Goal: Information Seeking & Learning: Understand process/instructions

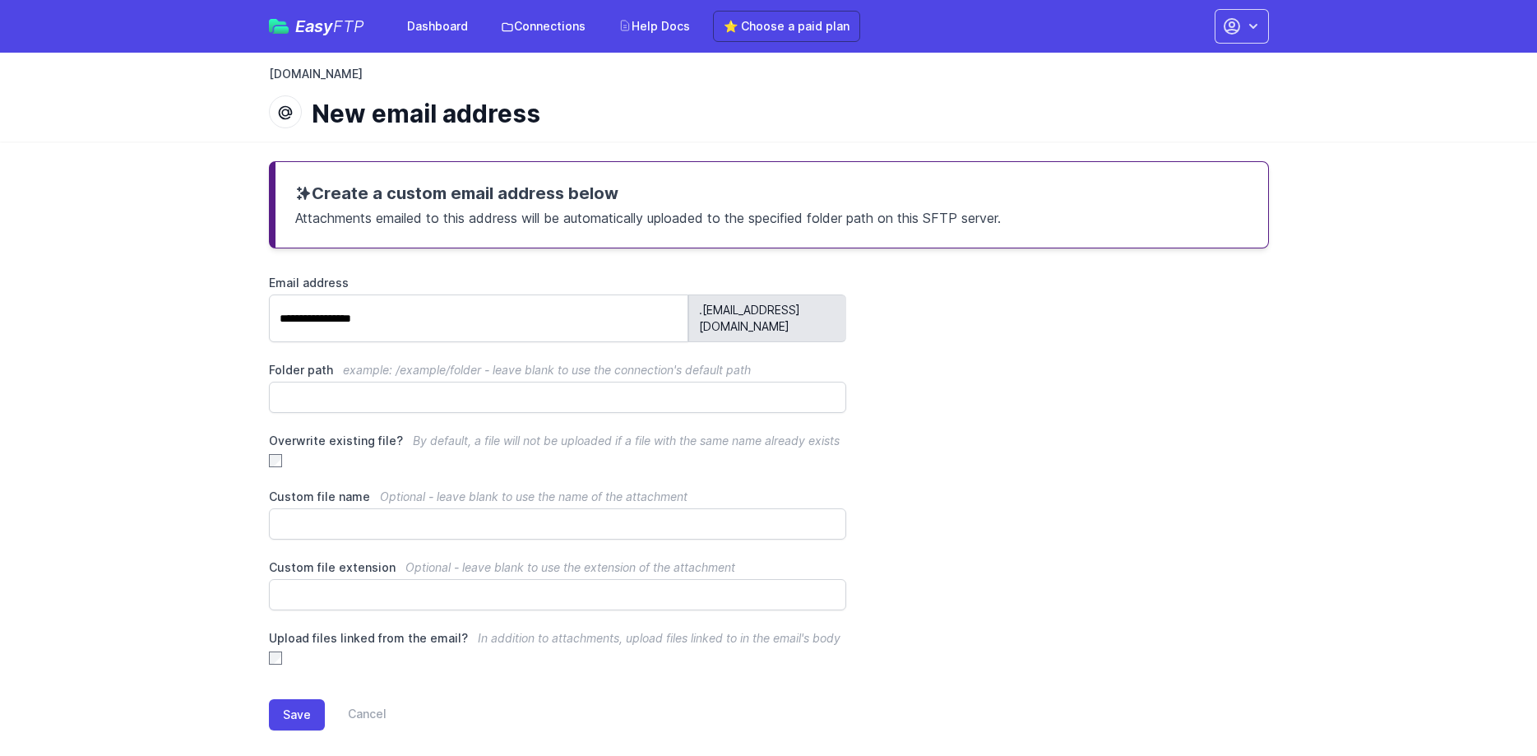
click at [345, 73] on link "[DOMAIN_NAME]" at bounding box center [316, 74] width 94 height 16
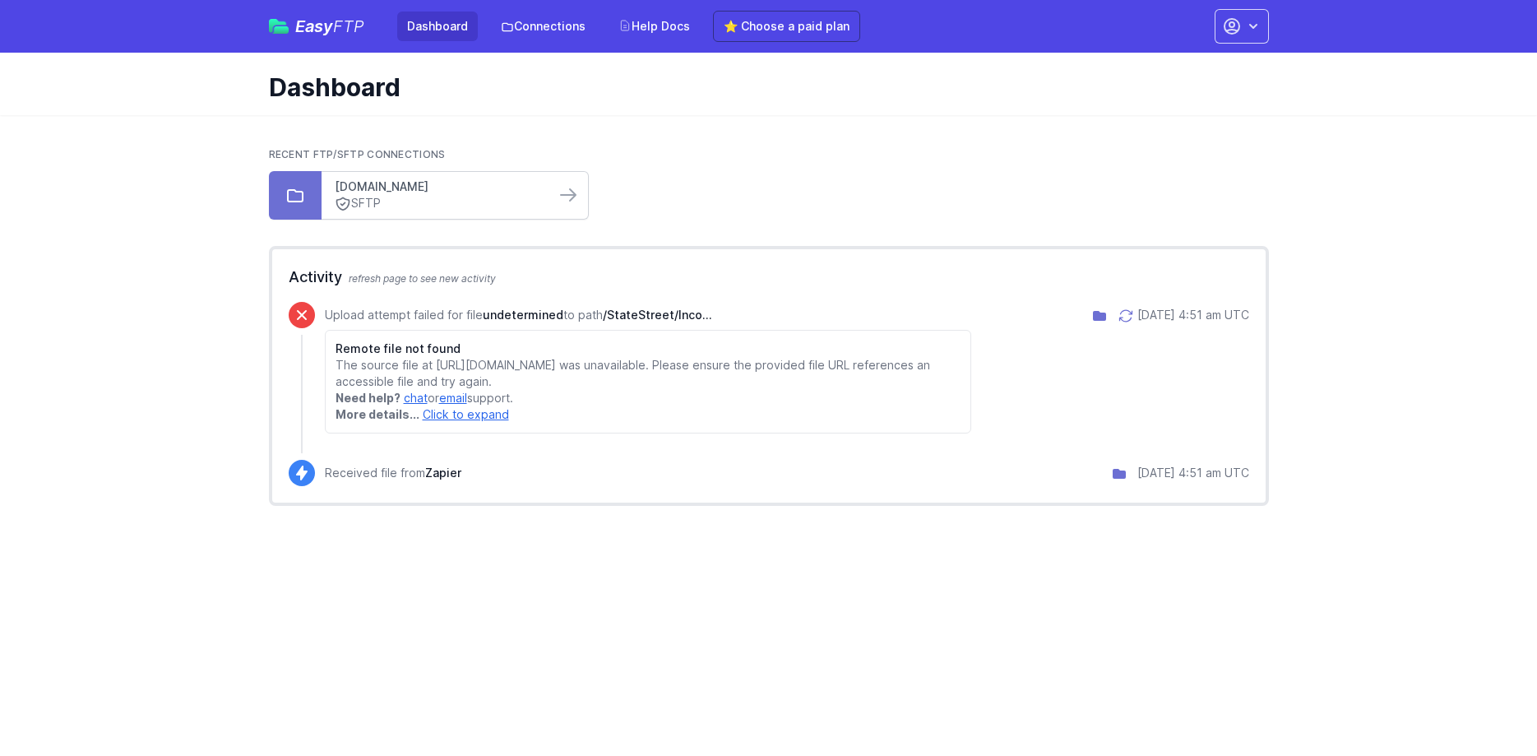
click at [426, 194] on link "[DOMAIN_NAME]" at bounding box center [438, 186] width 207 height 16
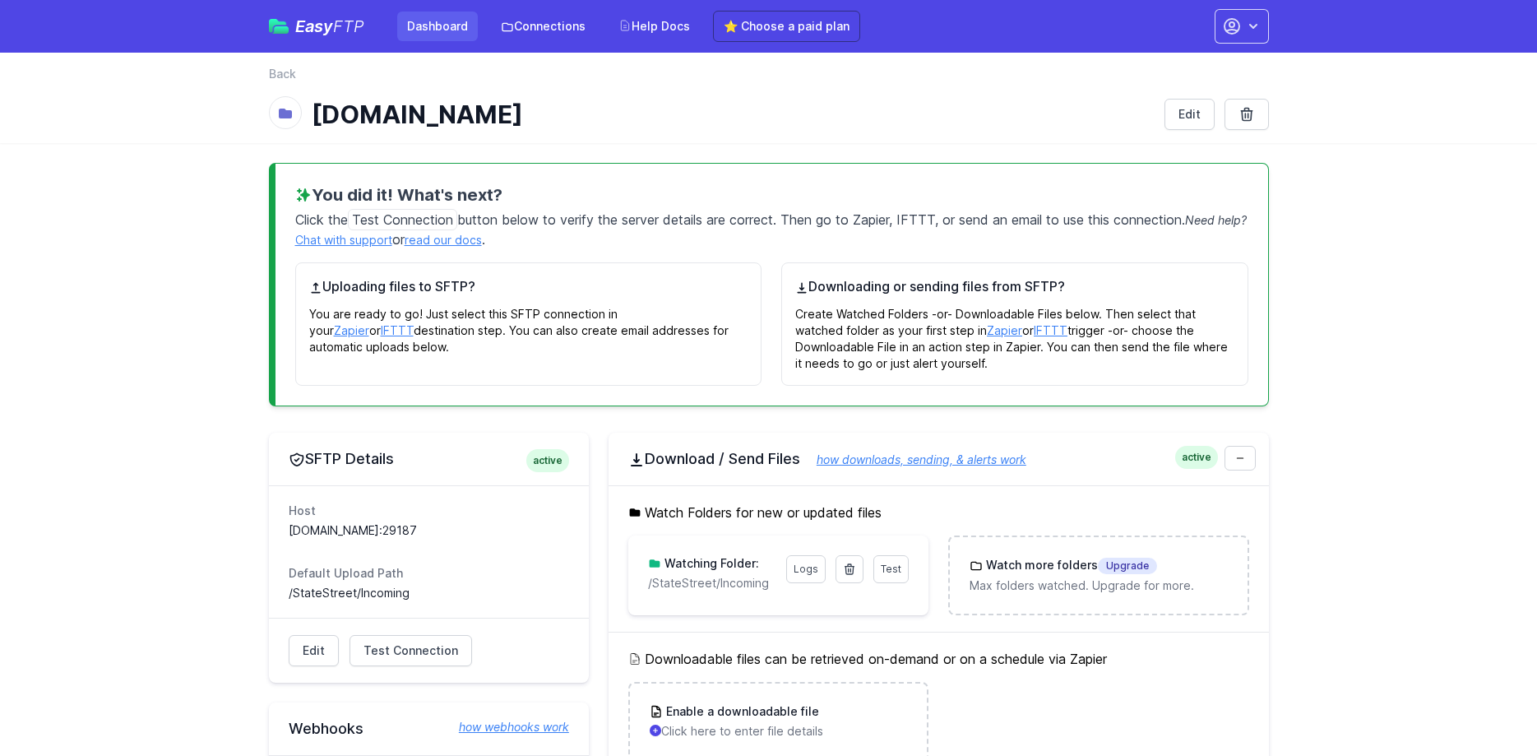
click at [456, 20] on link "Dashboard" at bounding box center [437, 27] width 81 height 30
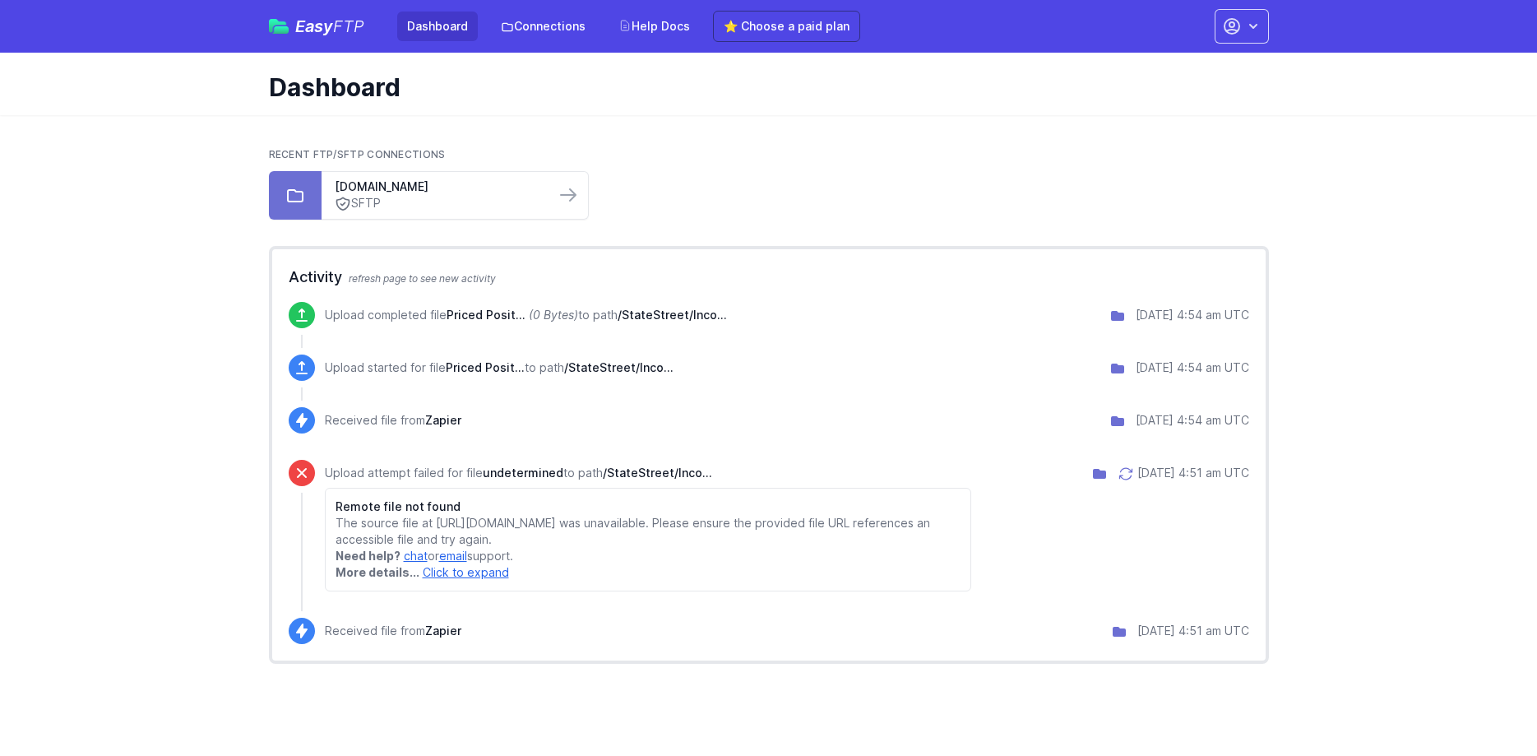
drag, startPoint x: 1396, startPoint y: 151, endPoint x: 1367, endPoint y: 169, distance: 33.6
click at [1395, 152] on main "Recent FTP/SFTP Connections ftp.atriuminvest.com.au SFTP Activity refresh page …" at bounding box center [768, 405] width 1537 height 581
click at [462, 201] on link "SFTP" at bounding box center [438, 203] width 207 height 17
click at [559, 33] on link "Connections" at bounding box center [543, 27] width 104 height 30
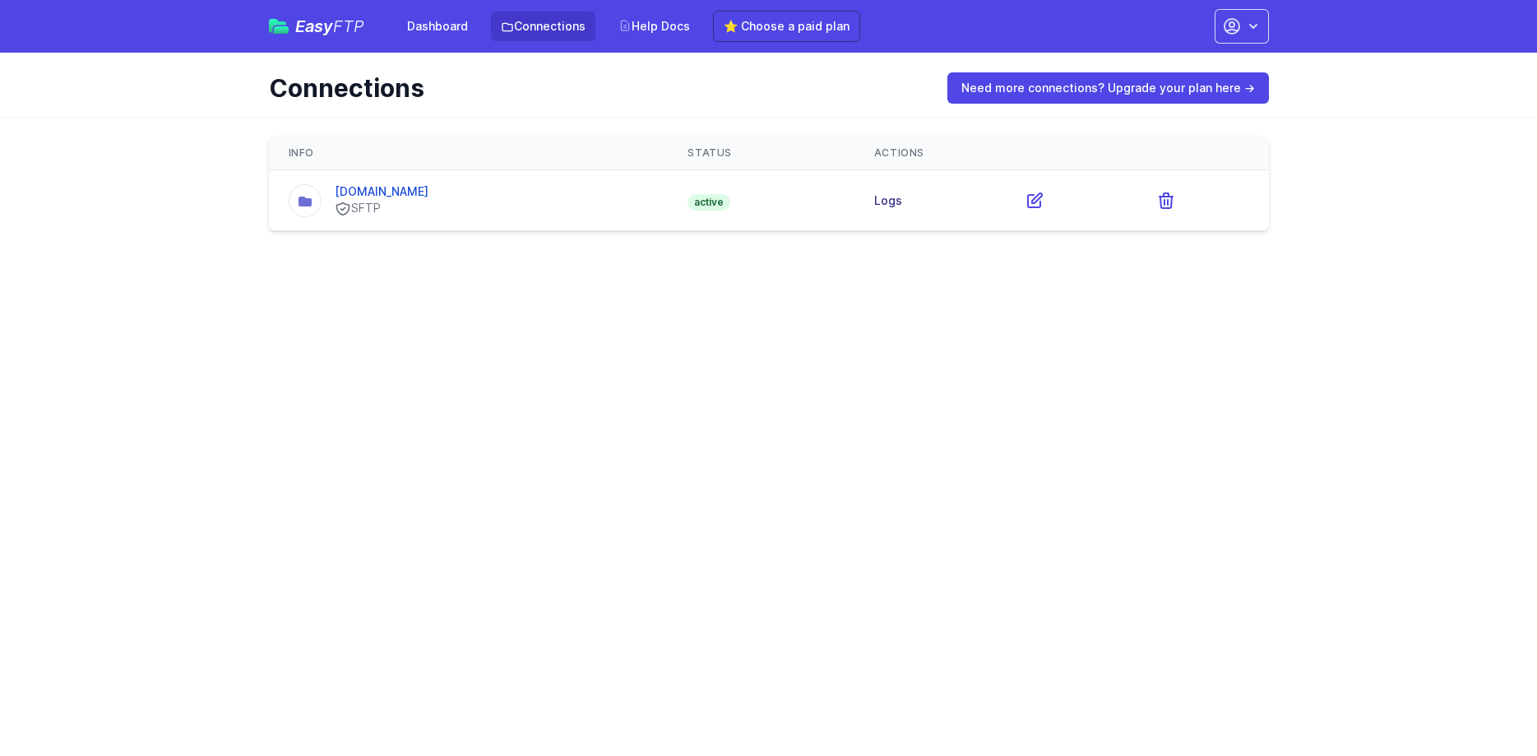
click at [902, 200] on link "Logs" at bounding box center [888, 200] width 28 height 14
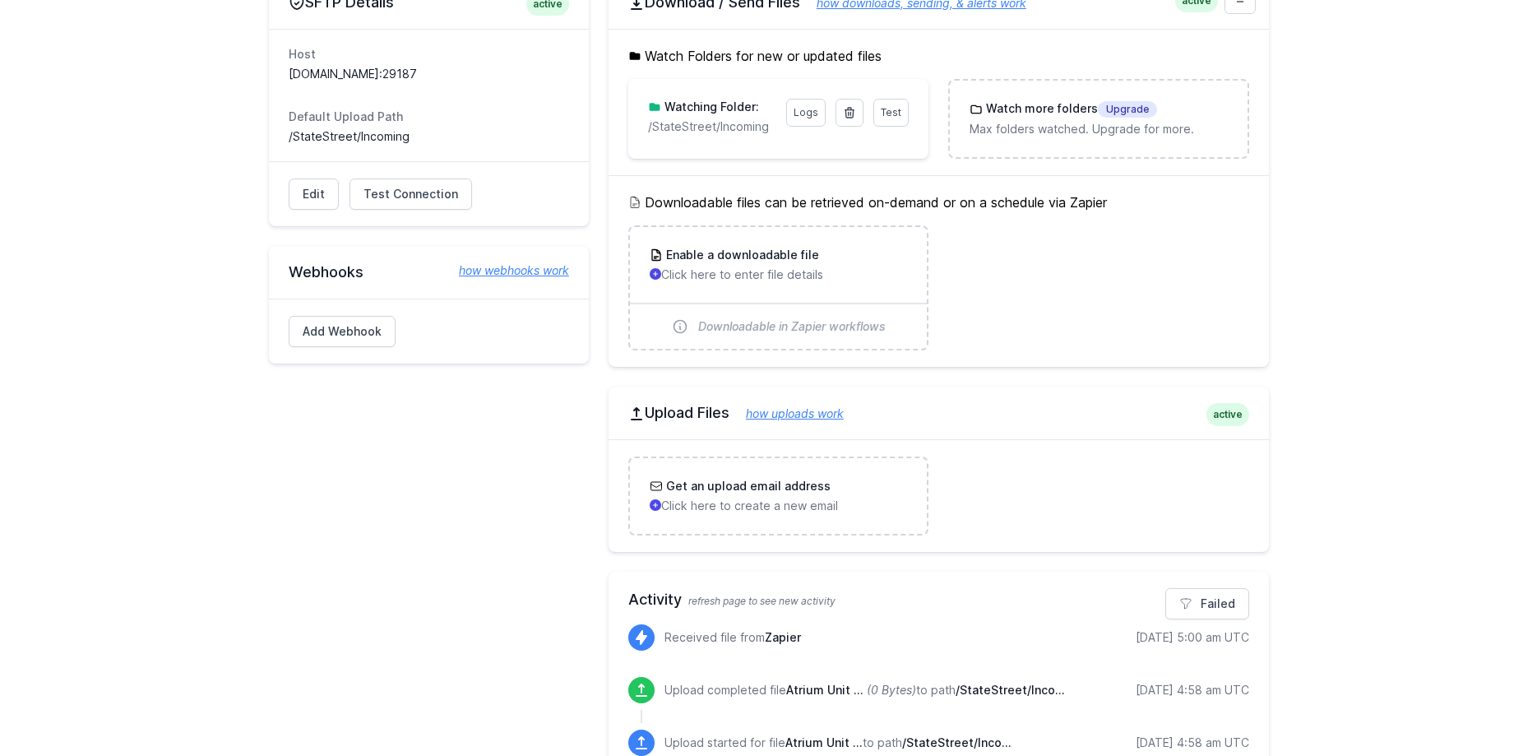
scroll to position [671, 0]
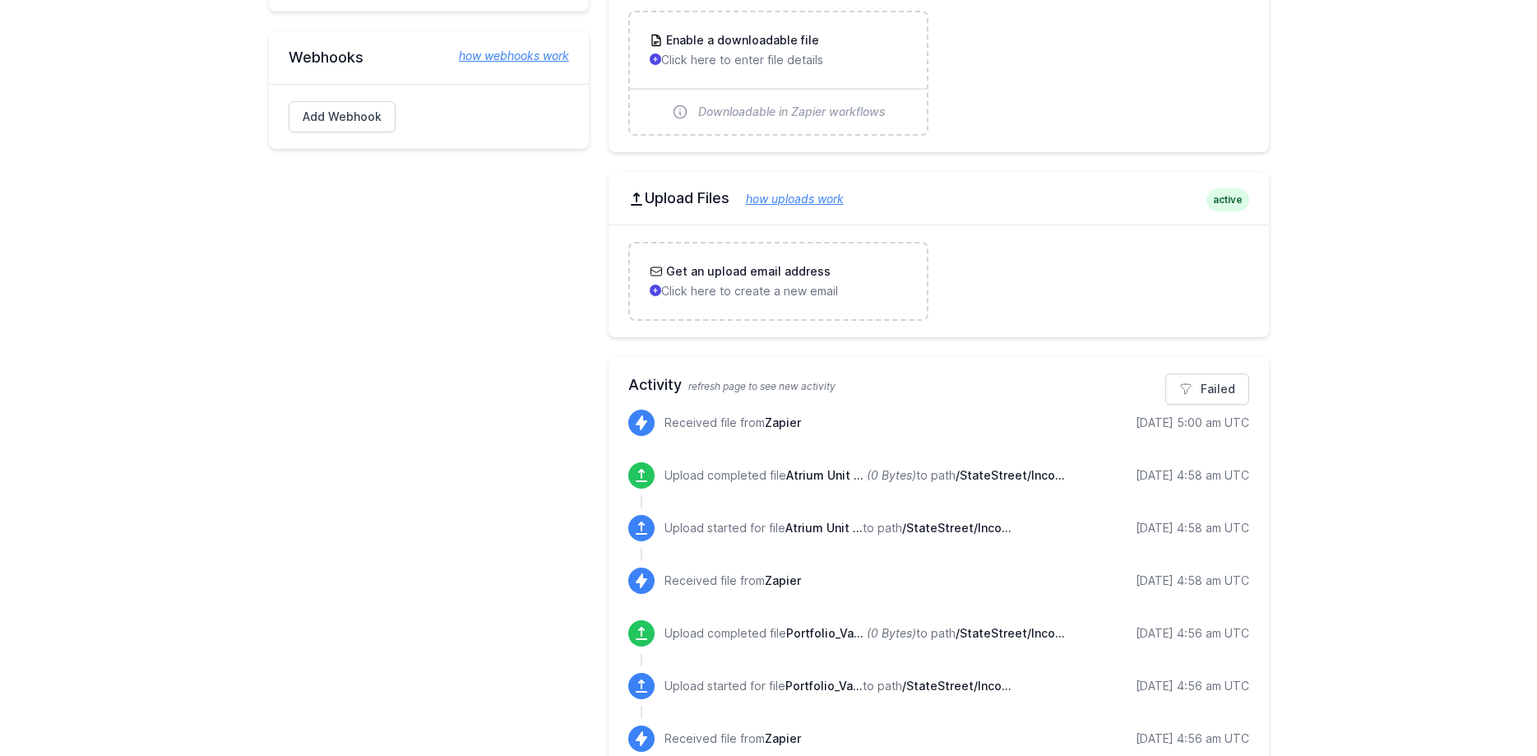
click at [833, 197] on link "how uploads work" at bounding box center [786, 199] width 114 height 14
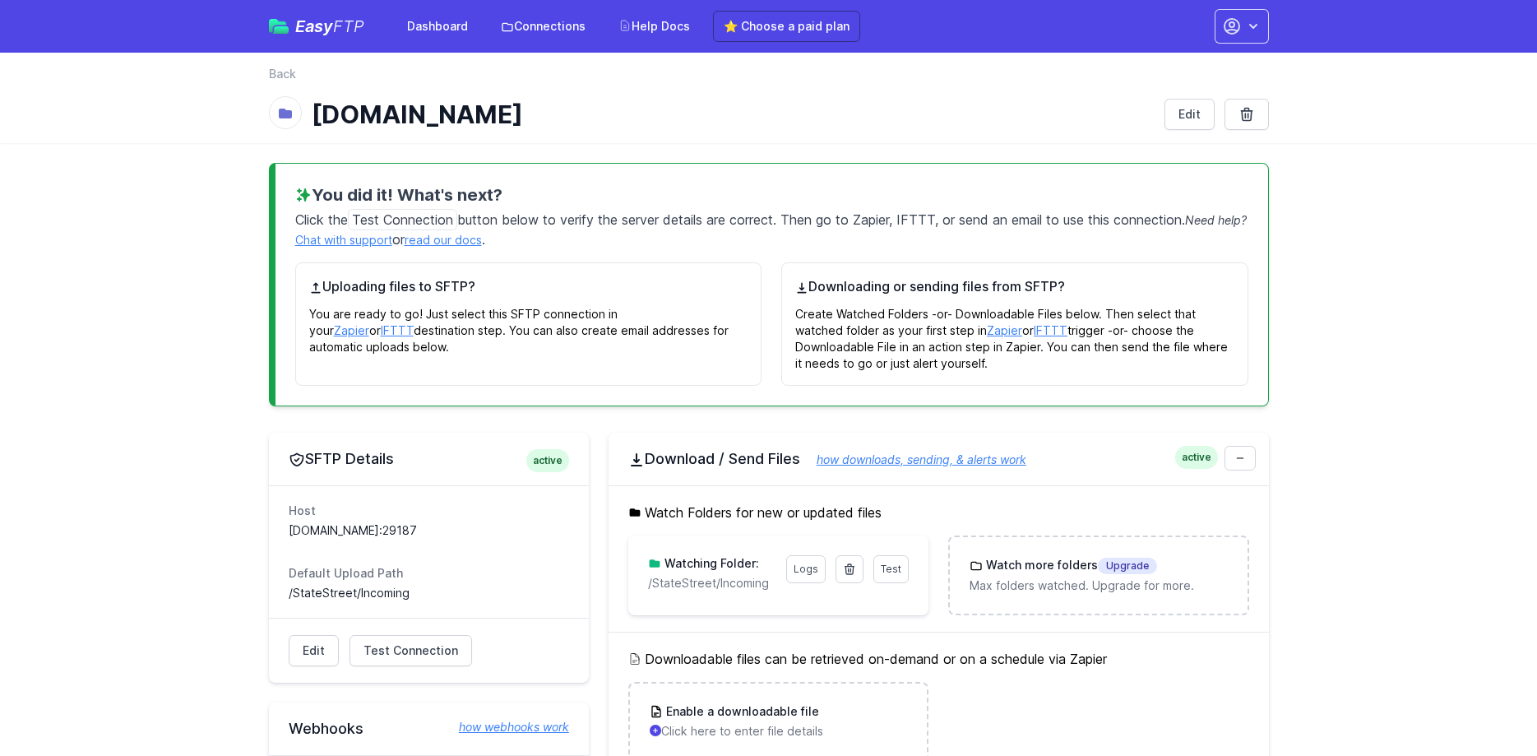
scroll to position [671, 0]
